Goal: Find contact information: Find contact information

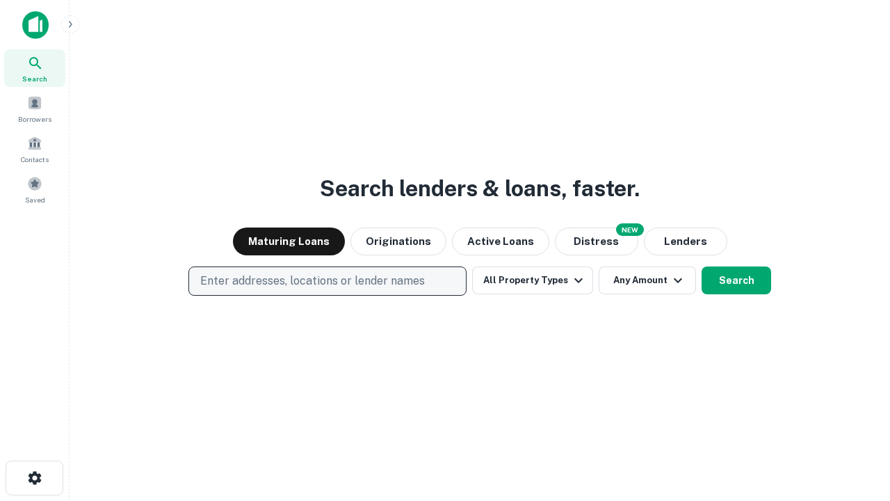
click at [327, 281] on p "Enter addresses, locations or lender names" at bounding box center [312, 281] width 225 height 17
type input "**********"
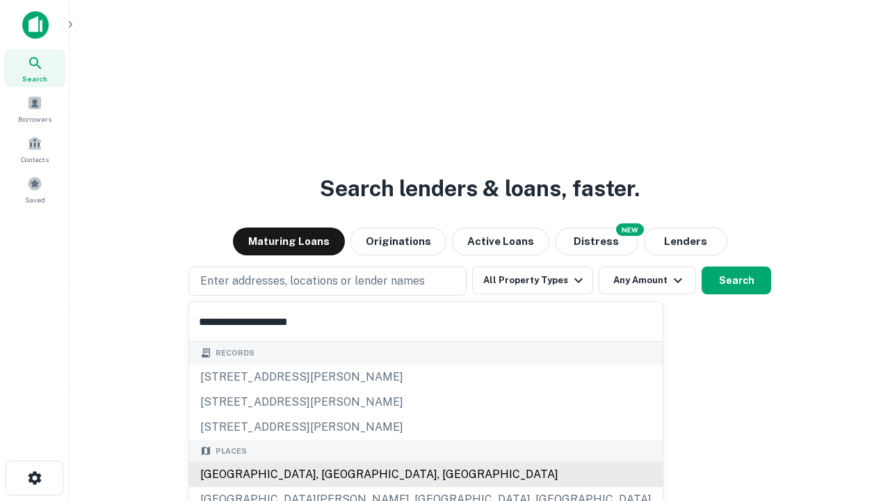
click at [332, 474] on div "Santa Monica, CA, USA" at bounding box center [426, 474] width 474 height 25
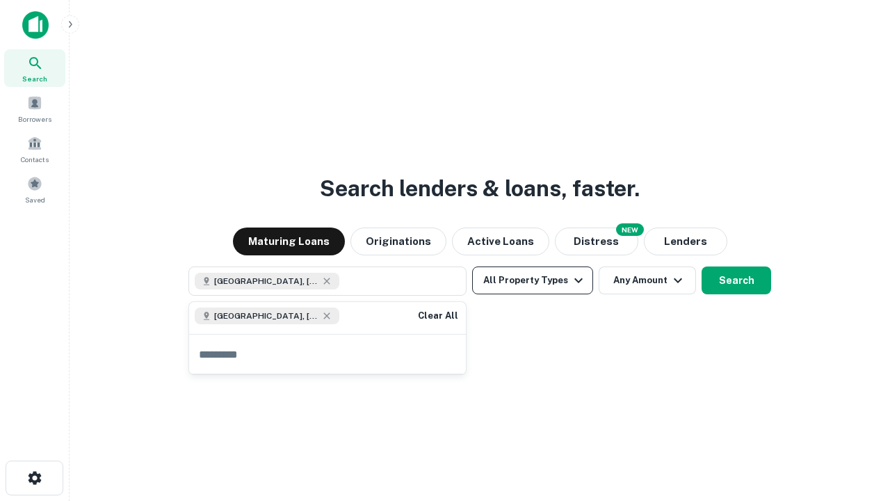
click at [533, 280] on button "All Property Types" at bounding box center [532, 280] width 121 height 28
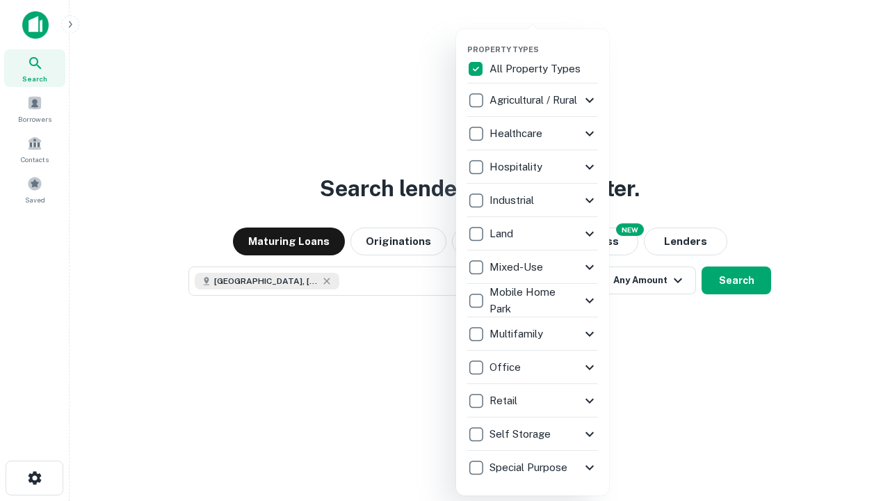
click at [544, 40] on button "button" at bounding box center [543, 40] width 153 height 1
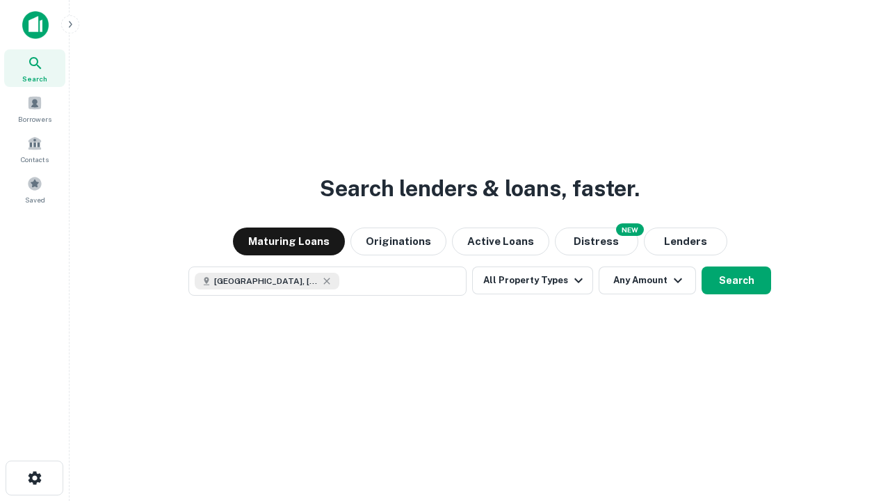
scroll to position [22, 0]
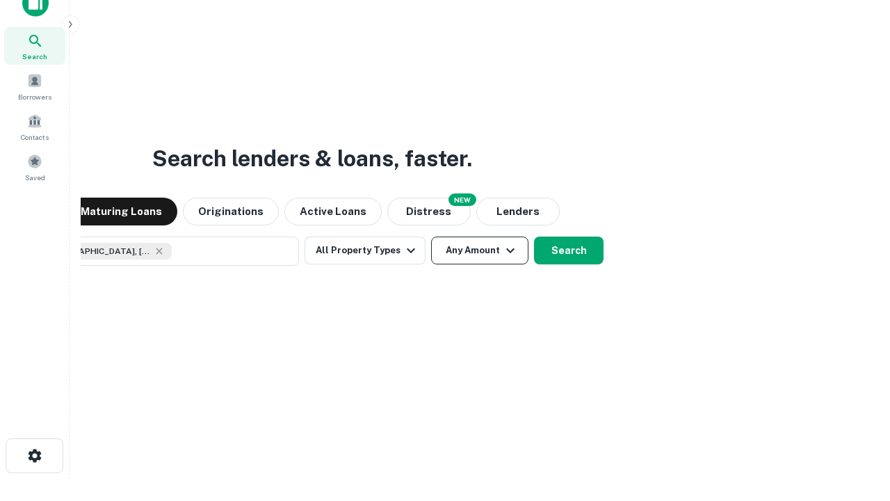
click at [431, 236] on button "Any Amount" at bounding box center [479, 250] width 97 height 28
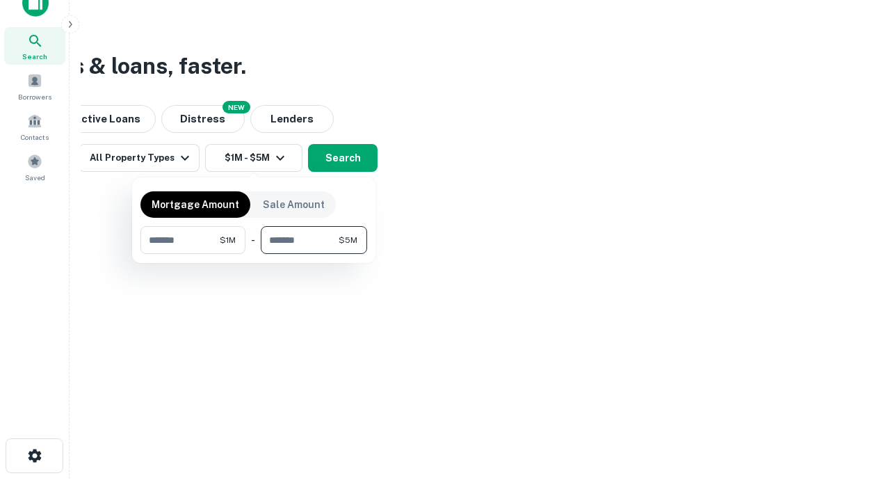
type input "*******"
click at [254, 254] on button "button" at bounding box center [253, 254] width 227 height 1
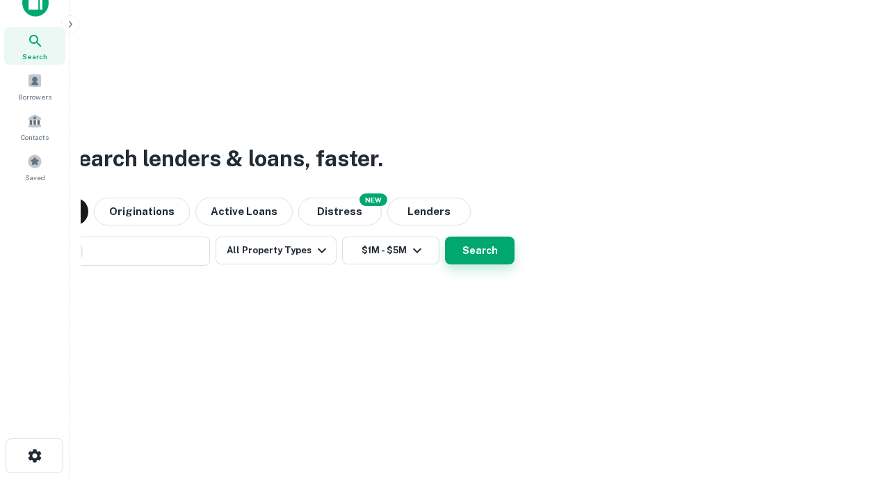
click at [445, 236] on button "Search" at bounding box center [480, 250] width 70 height 28
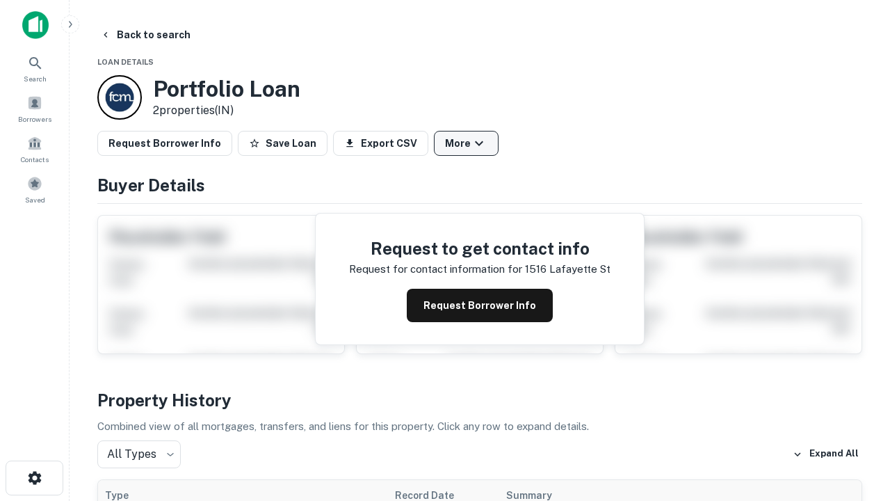
click at [466, 143] on button "More" at bounding box center [466, 143] width 65 height 25
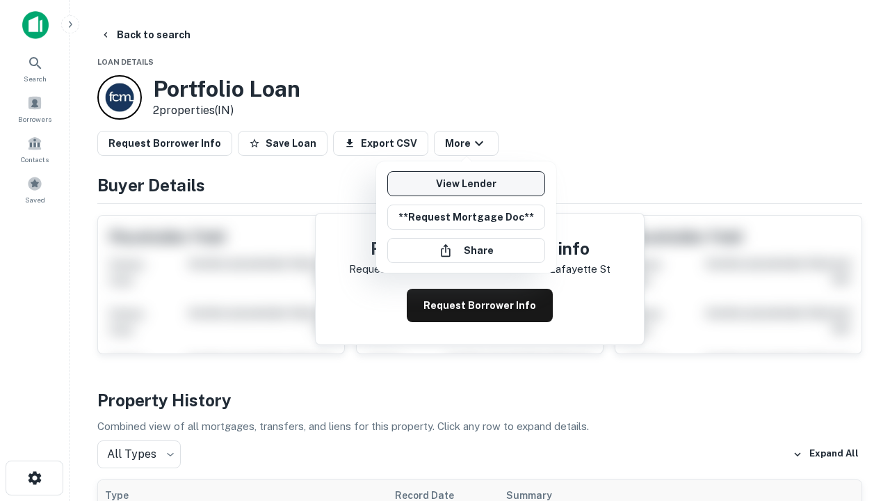
click at [466, 184] on link "View Lender" at bounding box center [466, 183] width 158 height 25
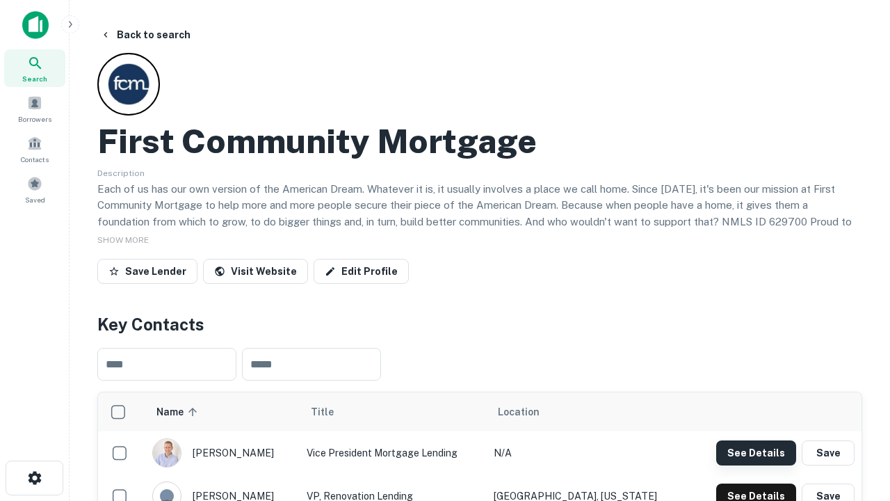
click at [756, 452] on button "See Details" at bounding box center [756, 452] width 80 height 25
click at [34, 478] on icon "button" at bounding box center [34, 477] width 17 height 17
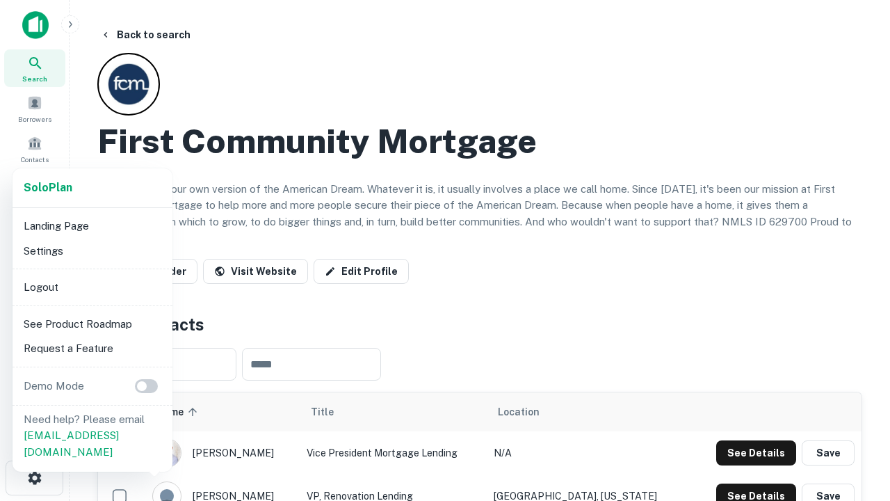
click at [92, 286] on li "Logout" at bounding box center [92, 287] width 149 height 25
